Goal: Information Seeking & Learning: Find specific fact

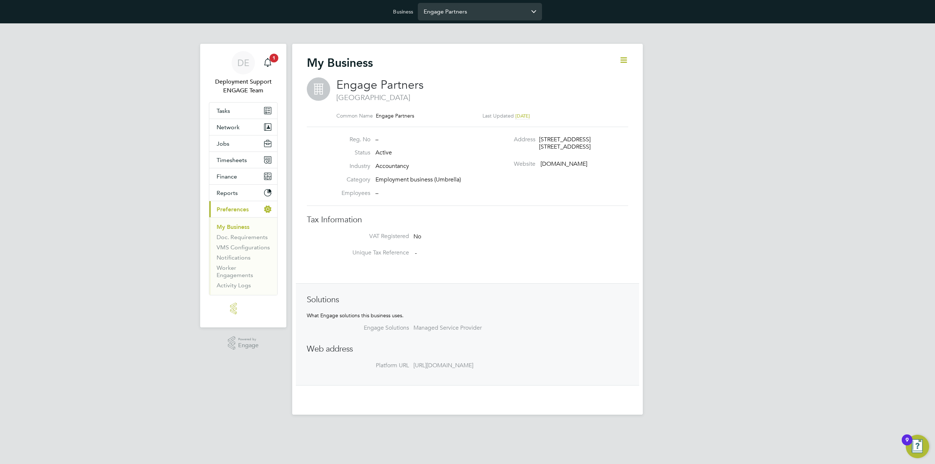
click at [467, 14] on input "Engage Partners" at bounding box center [480, 11] width 124 height 17
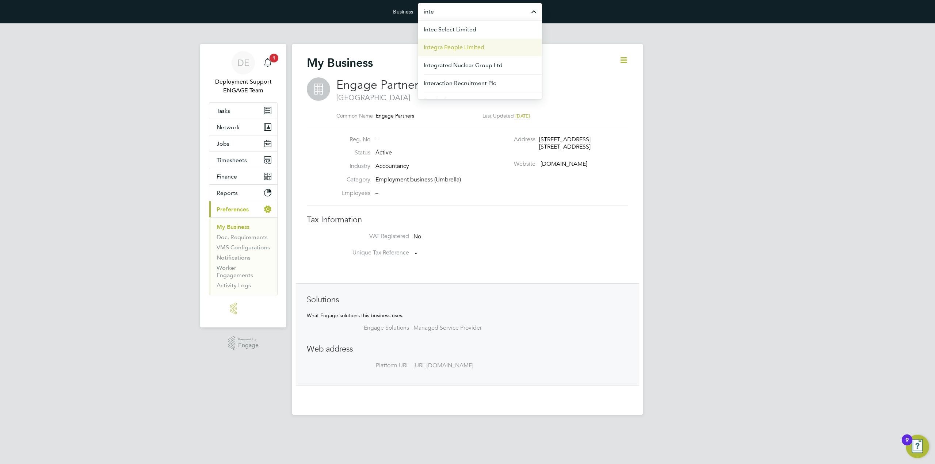
click at [472, 48] on span "Integra People Limited" at bounding box center [454, 47] width 61 height 9
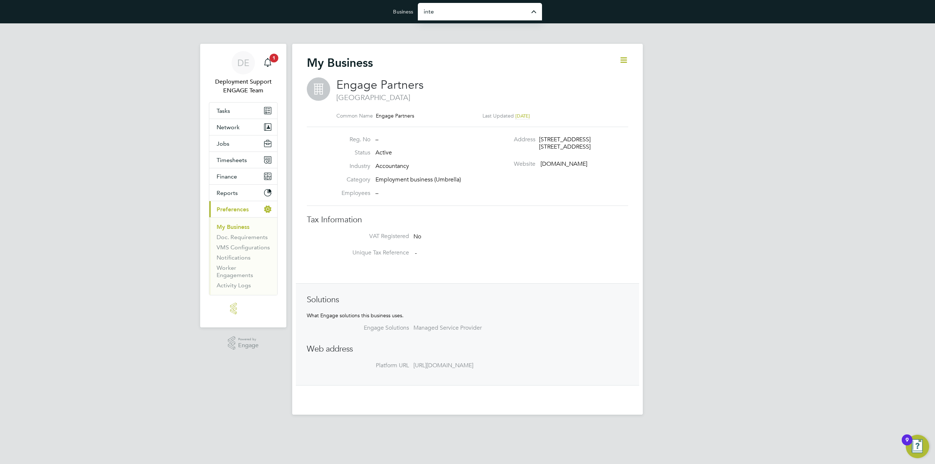
type input "Integra People Limited"
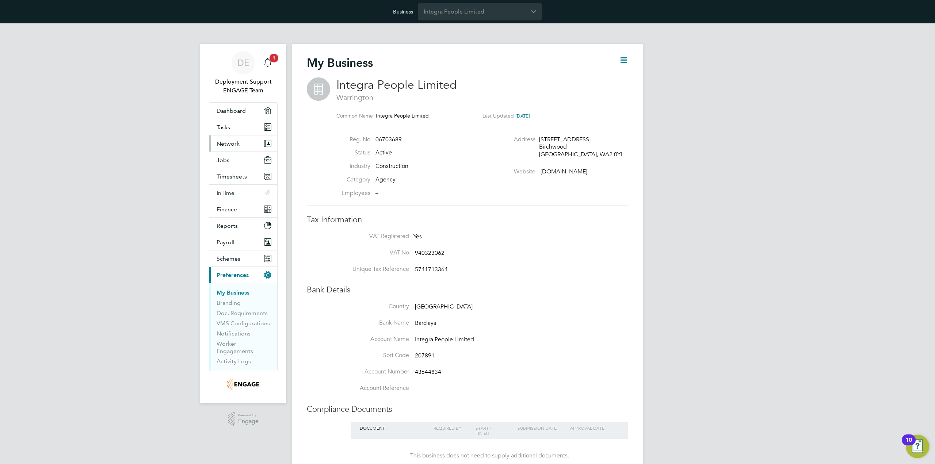
click at [244, 149] on button "Network" at bounding box center [243, 143] width 68 height 16
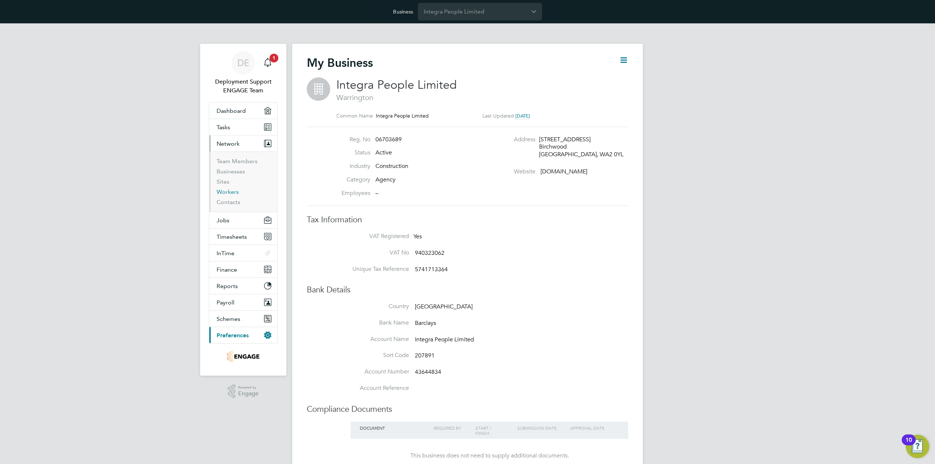
click at [224, 192] on link "Workers" at bounding box center [227, 191] width 22 height 7
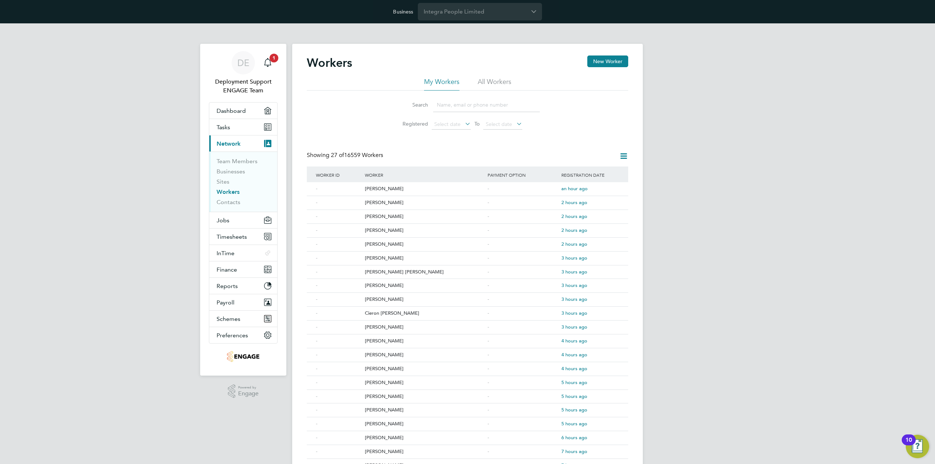
click at [475, 106] on input at bounding box center [486, 105] width 107 height 14
paste input "Cath Nixon"
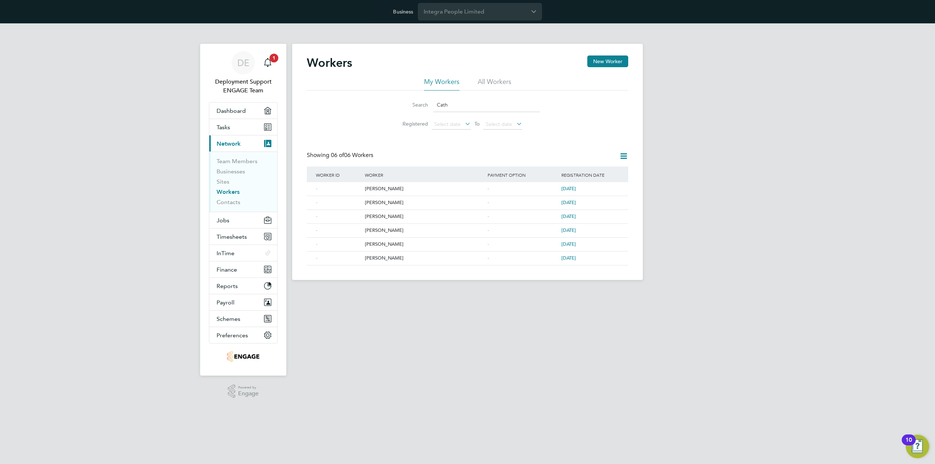
type input "Cath"
drag, startPoint x: 455, startPoint y: 102, endPoint x: 434, endPoint y: 99, distance: 21.7
click at [434, 99] on input "Cath" at bounding box center [486, 105] width 107 height 14
click at [465, 13] on input "Integra People Limited" at bounding box center [480, 11] width 124 height 17
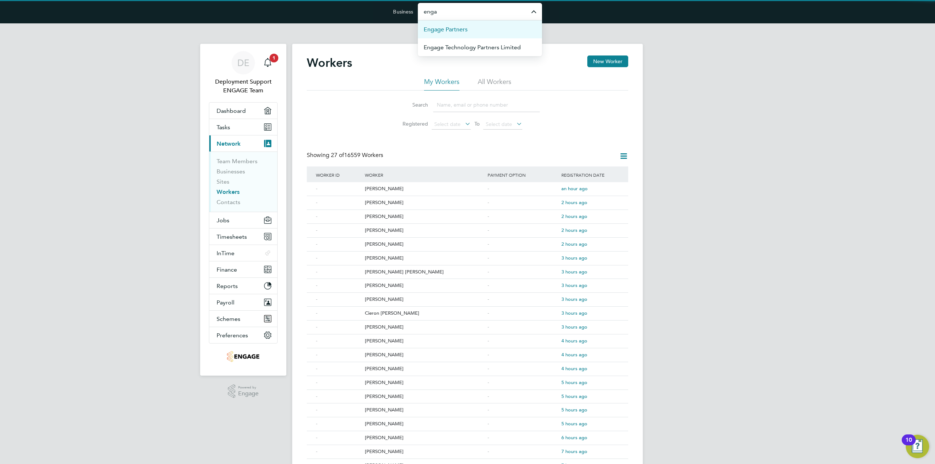
click at [464, 25] on span "Engage Partners" at bounding box center [446, 29] width 44 height 9
type input "Engage Partners"
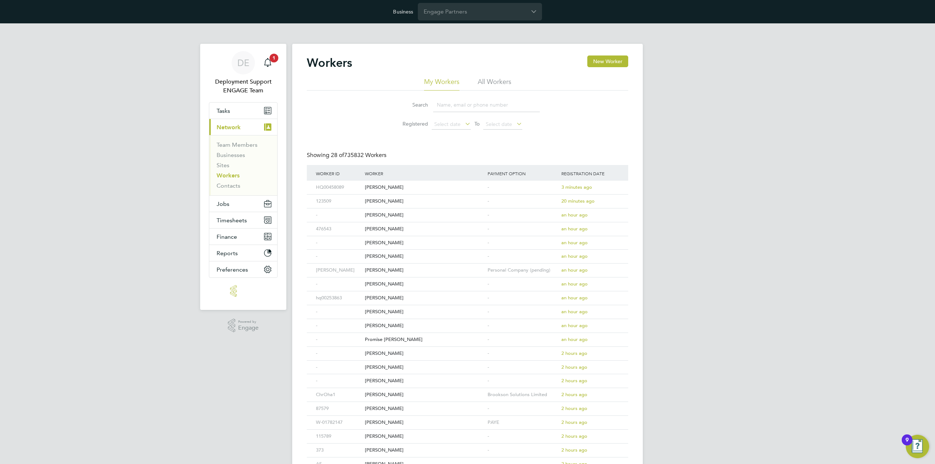
click at [506, 84] on li "All Workers" at bounding box center [495, 83] width 34 height 13
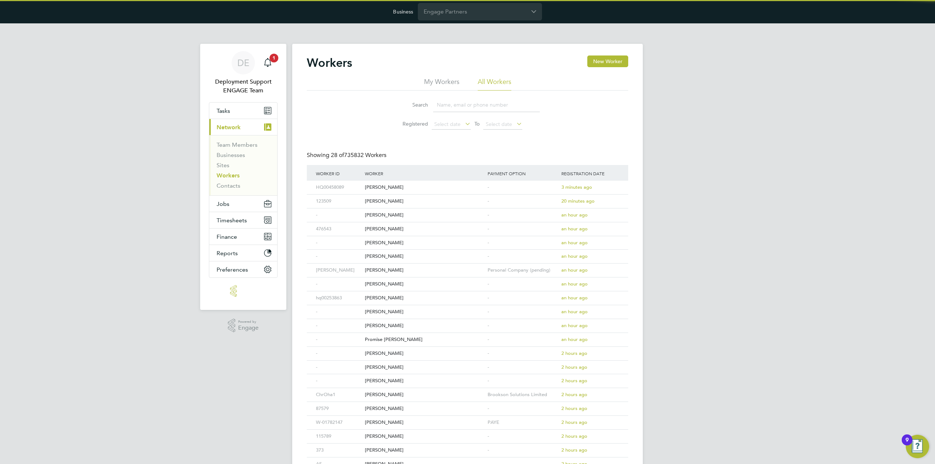
click at [454, 103] on input at bounding box center [486, 105] width 107 height 14
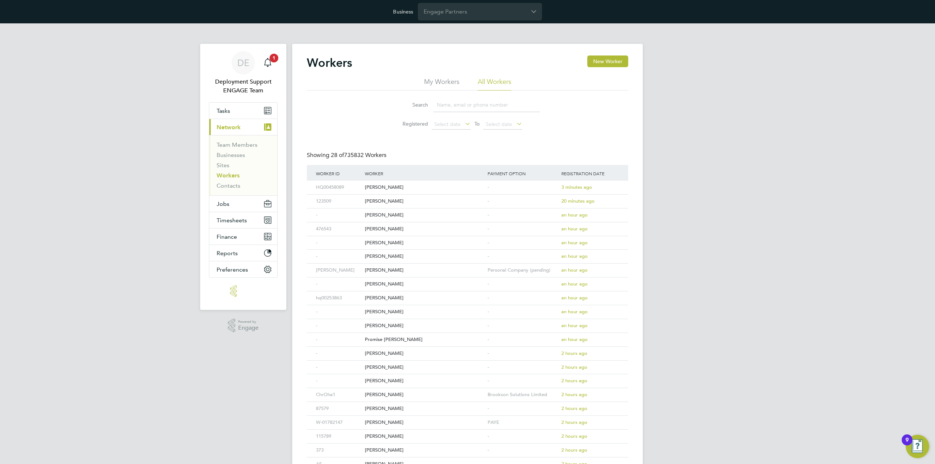
paste input "[PERSON_NAME]"
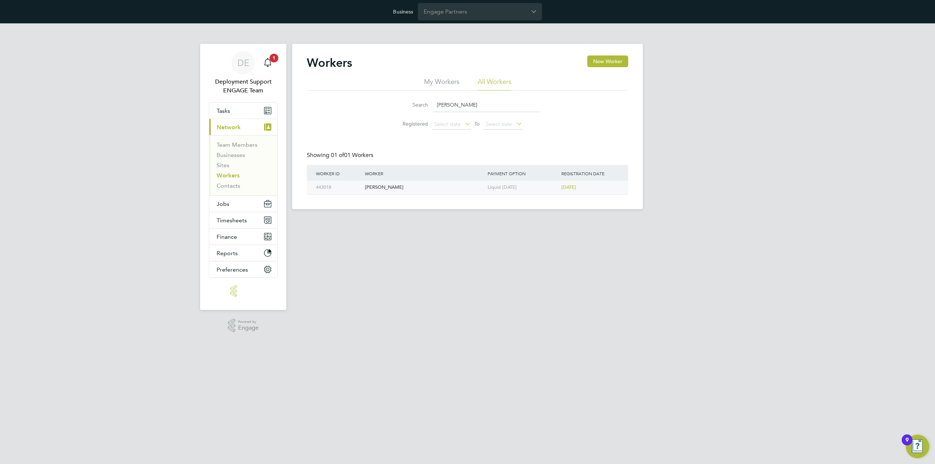
type input "[PERSON_NAME]"
click at [432, 189] on div "Catherine Nixon" at bounding box center [424, 188] width 123 height 14
click at [615, 186] on div "443018 Catherine Nixon Liquid Friday 4 years ago" at bounding box center [467, 188] width 321 height 14
drag, startPoint x: 473, startPoint y: 100, endPoint x: 431, endPoint y: 102, distance: 42.0
click at [432, 102] on div "Search Cath Nixon" at bounding box center [467, 105] width 145 height 14
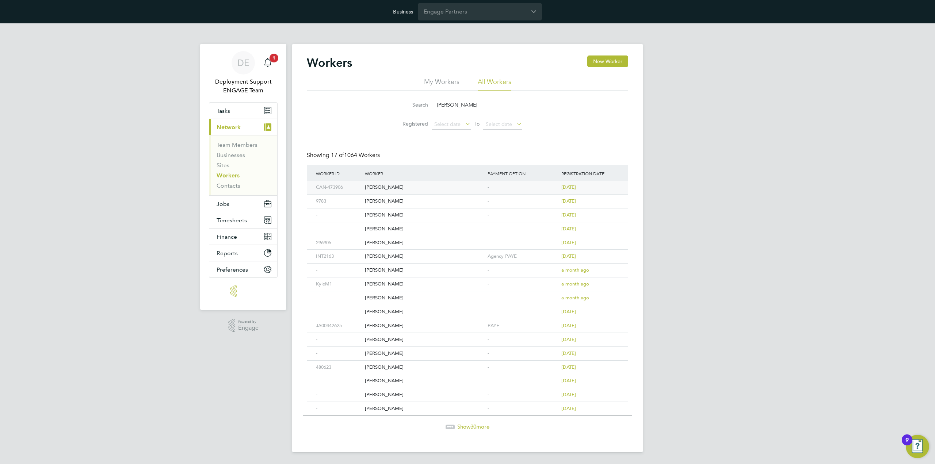
type input "kyle"
click at [587, 189] on div "3 days ago" at bounding box center [583, 188] width 49 height 14
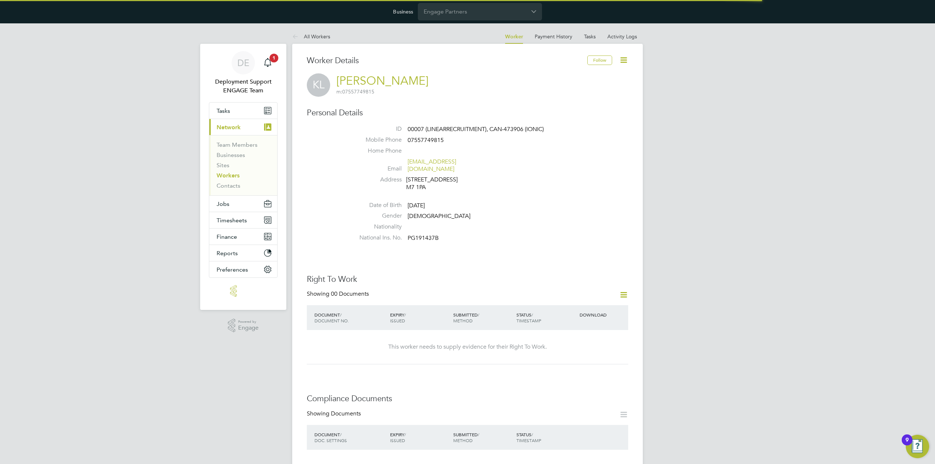
click at [625, 60] on icon at bounding box center [623, 59] width 9 height 9
